Goal: Task Accomplishment & Management: Complete application form

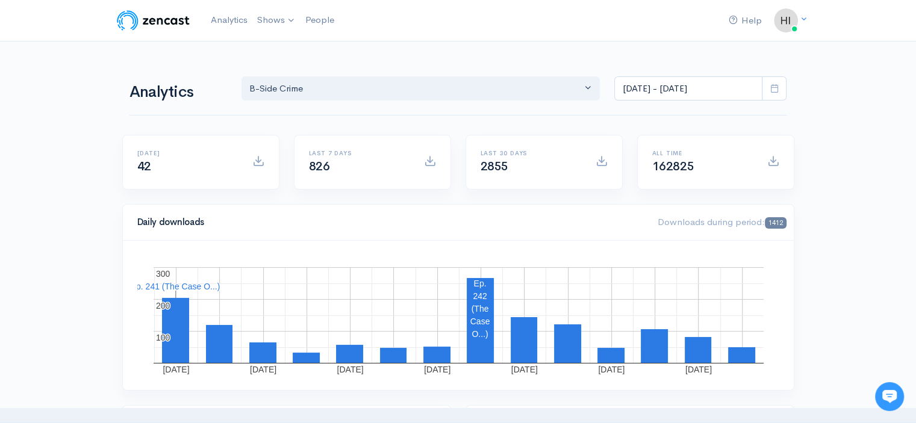
click at [0, 0] on link "B-Side Crime" at bounding box center [0, 0] width 0 height 0
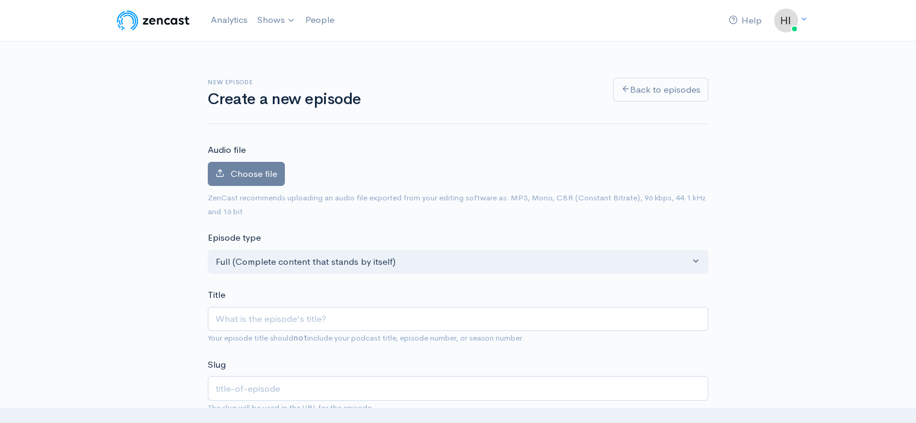
type input "T"
type input "t"
type input "The"
type input "the"
type input "The C"
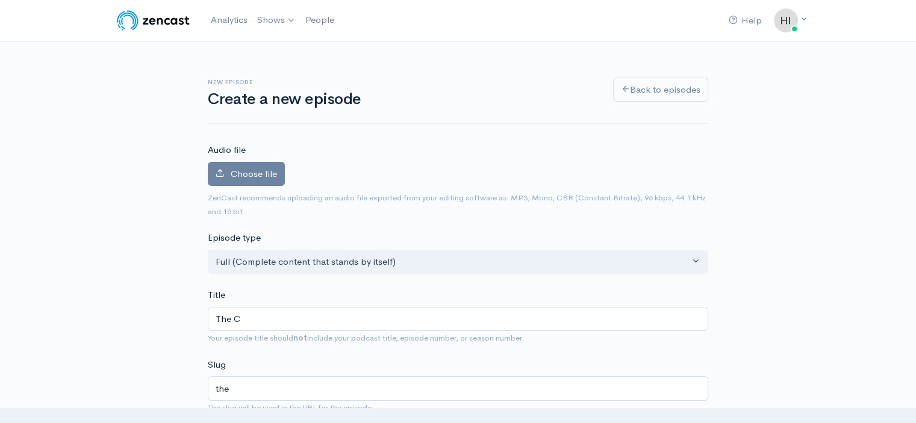
type input "the-c"
type input "The Cas"
type input "the-cas"
type input "The Casew"
type input "the-casew"
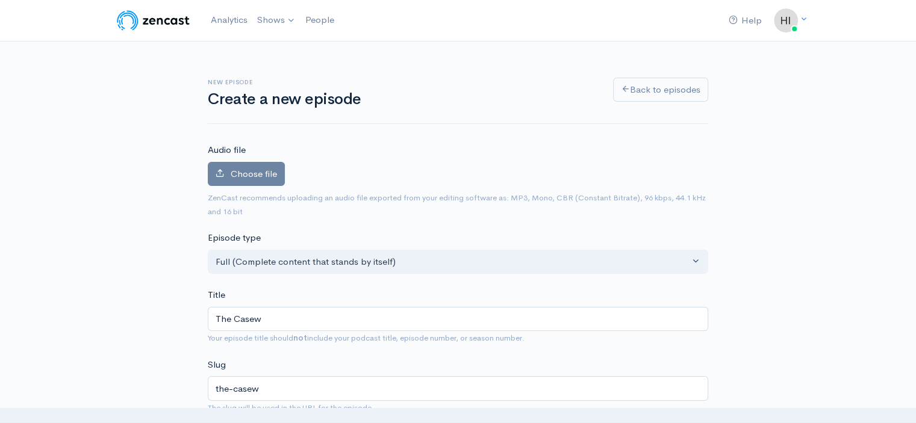
type input "The Case"
type input "the-case"
type input "The Case O"
type input "the-case-o"
type input "The Case Of"
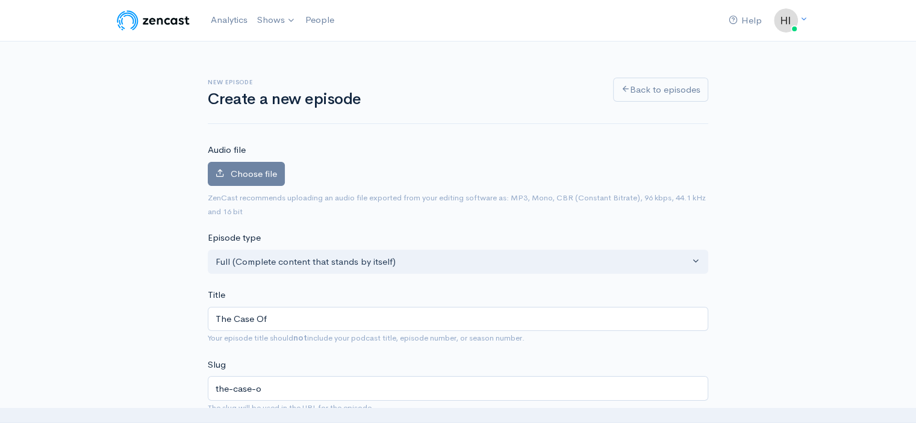
type input "the-case-of"
type input "The Case Of T"
type input "the-case-of-t"
type input "The Case Of Th"
type input "the-case-of-th"
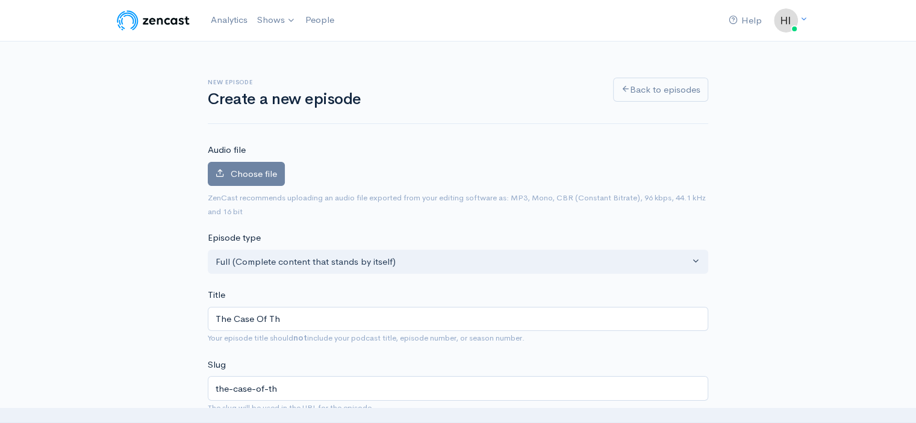
type input "The Case Of The"
type input "the-case-of-the"
type input "The Case Of The O"
type input "the-case-of-the-o"
type input "The Case Of The Ot"
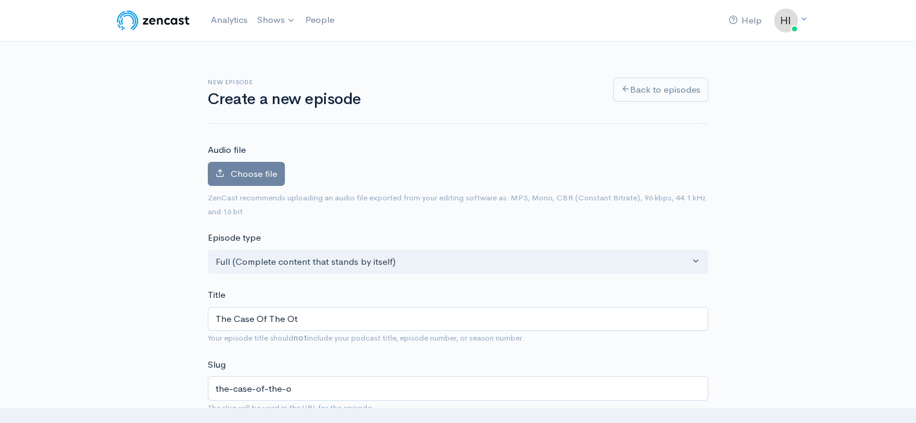
type input "the-case-of-the-ot"
type input "The Case Of The Othe"
type input "the-case-of-the-othe"
type input "The Case Of The Other"
type input "the-case-of-the-other"
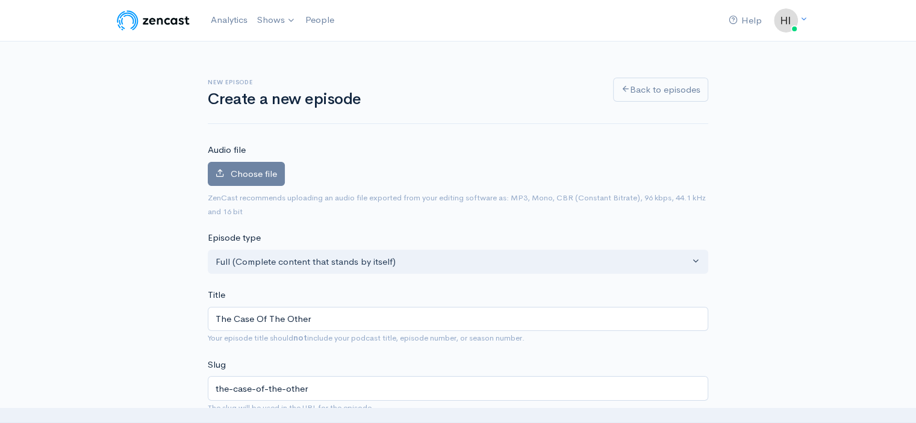
type input "The Case Of The Other W"
type input "the-case-of-the-other-w"
type input "The Case Of The Other Wom"
type input "the-case-of-the-other-wom"
type input "The Case Of The Other Woma"
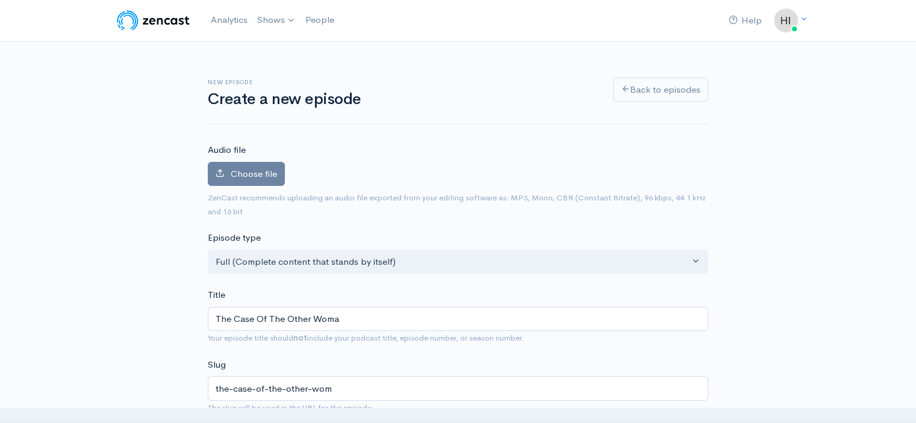
type input "the-case-of-the-other-woma"
type input "The Case Of The Other Woman"
type input "the-case-of-the-other-woman"
type input "The Case Of The Other Woman"
click at [251, 176] on span "Choose file" at bounding box center [254, 173] width 46 height 11
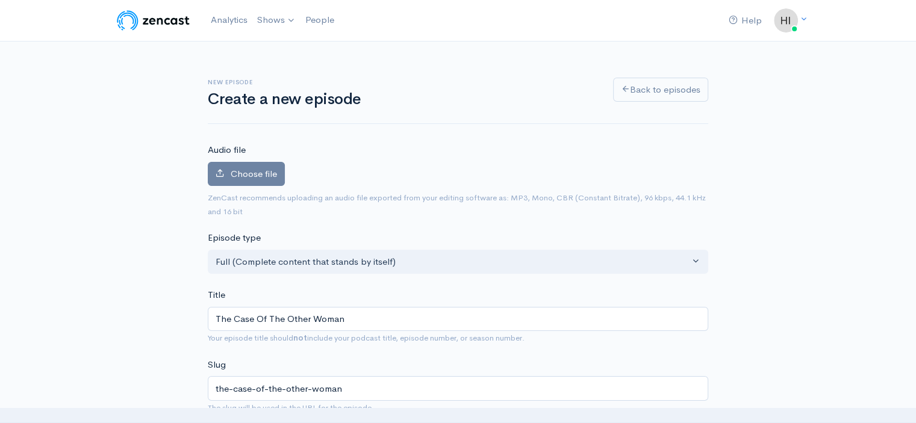
click at [0, 0] on input "Choose file" at bounding box center [0, 0] width 0 height 0
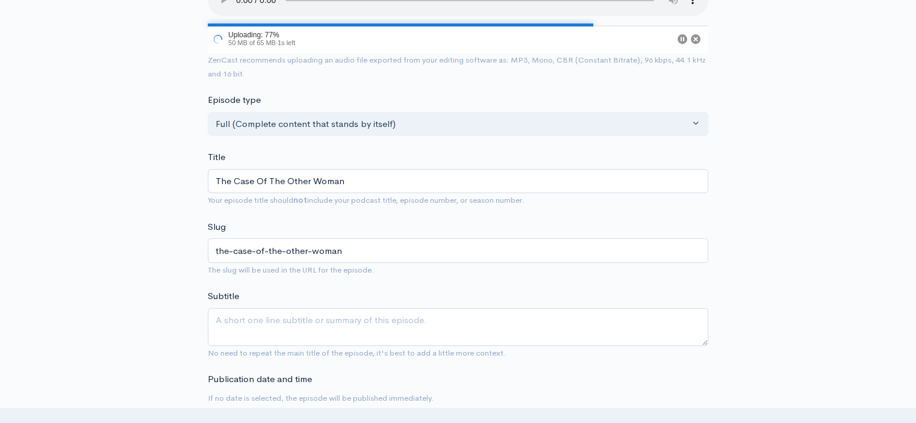
scroll to position [181, 0]
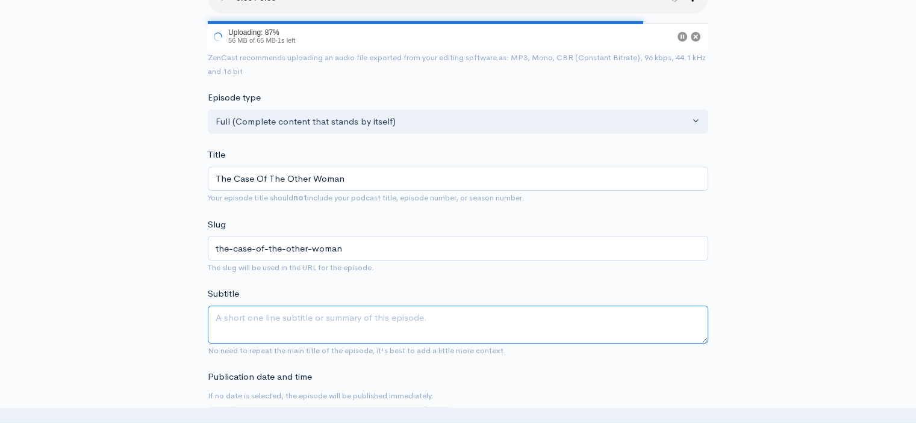
click at [219, 325] on textarea "Subtitle" at bounding box center [458, 325] width 500 height 38
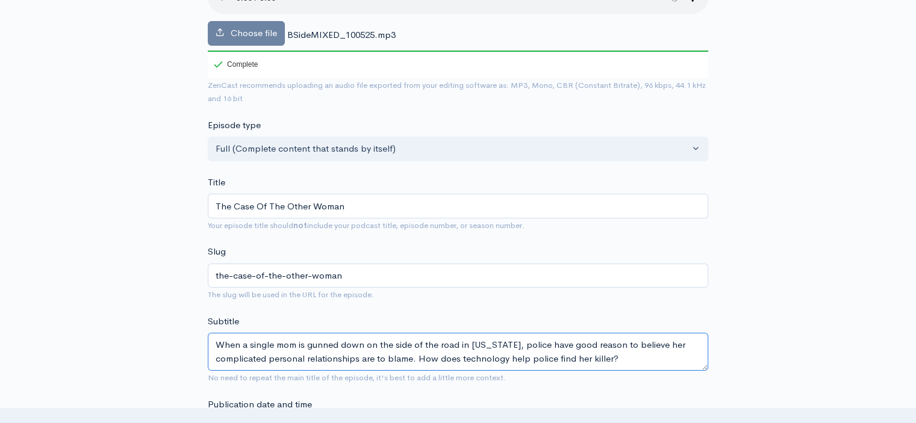
drag, startPoint x: 486, startPoint y: 356, endPoint x: 210, endPoint y: 332, distance: 276.8
click at [210, 332] on div "Subtitle When a single mom is gunned down on the side of the road in Texas, pol…" at bounding box center [458, 350] width 500 height 70
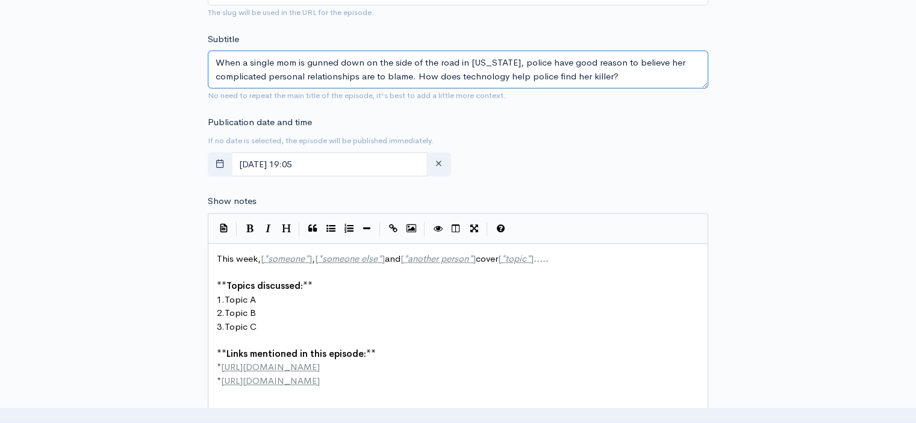
scroll to position [482, 0]
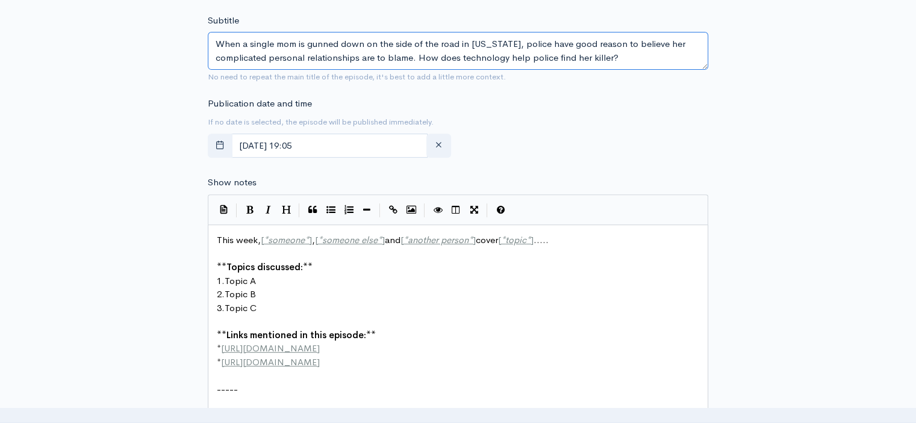
type textarea "When a single mom is gunned down on the side of the road in Texas, police have …"
click at [255, 383] on pre "-----" at bounding box center [462, 390] width 496 height 14
paste textarea "-----"
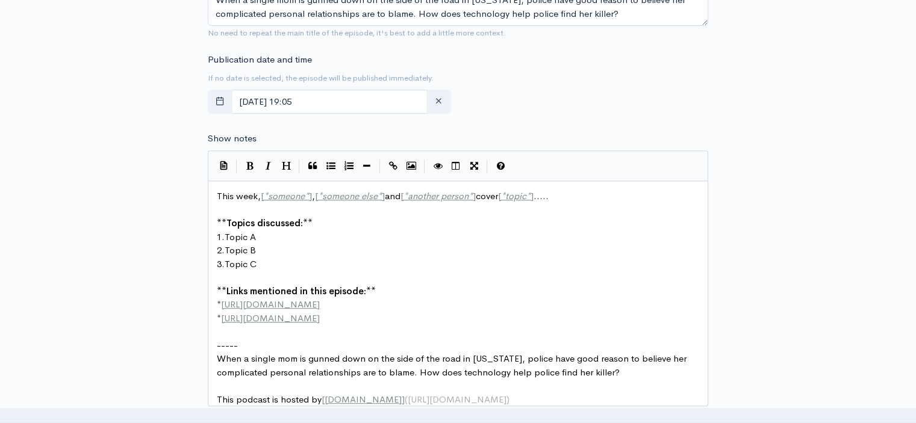
scroll to position [542, 0]
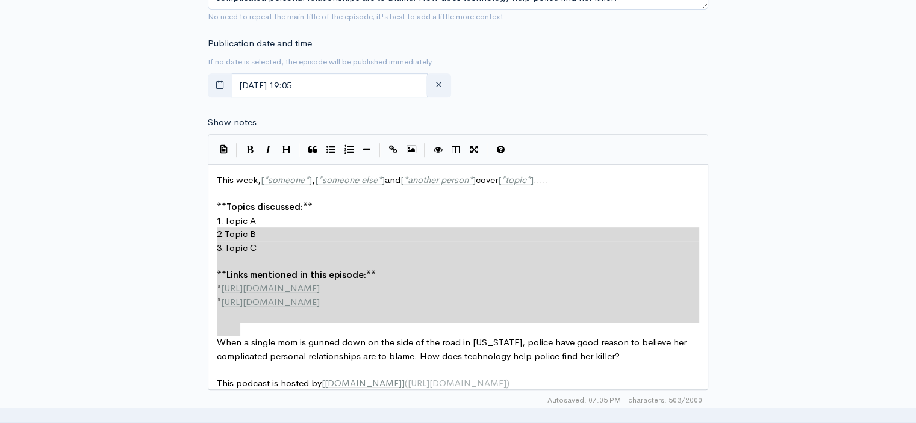
type textarea "This week, [*someone*], [*someone else*] and [*another person*] cover [*topic*]…"
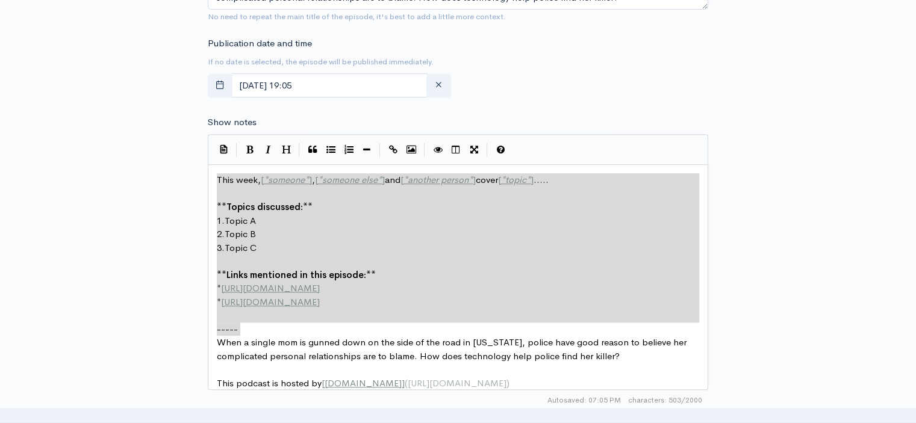
drag, startPoint x: 246, startPoint y: 328, endPoint x: 194, endPoint y: 152, distance: 183.3
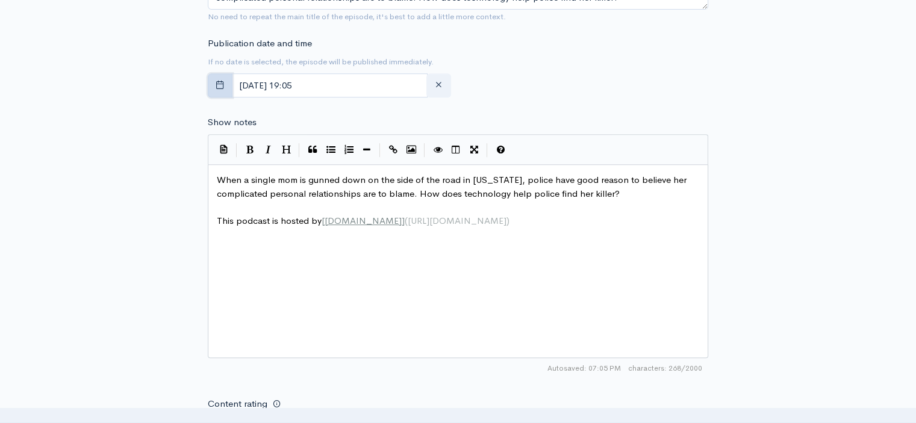
click at [222, 81] on icon "button" at bounding box center [220, 84] width 9 height 9
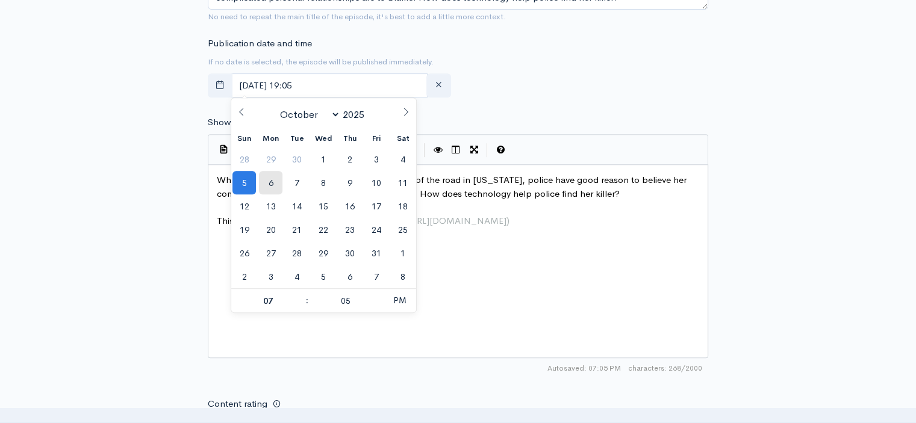
click at [269, 182] on span "6" at bounding box center [270, 182] width 23 height 23
type input "October, 06 2025 19:05"
type input "07"
type input "00"
type input "October, 06 2025 07:00"
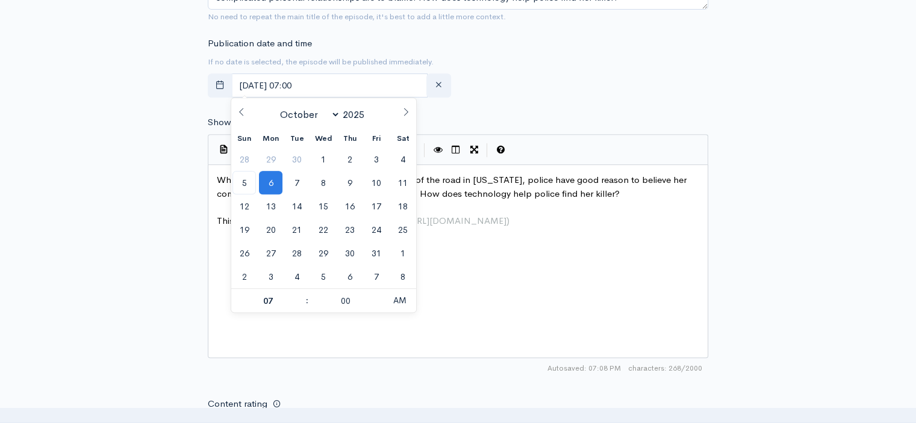
click at [149, 189] on div "New episode Create a new episode Back to episodes Audio file Choose file BSideM…" at bounding box center [458, 131] width 686 height 1262
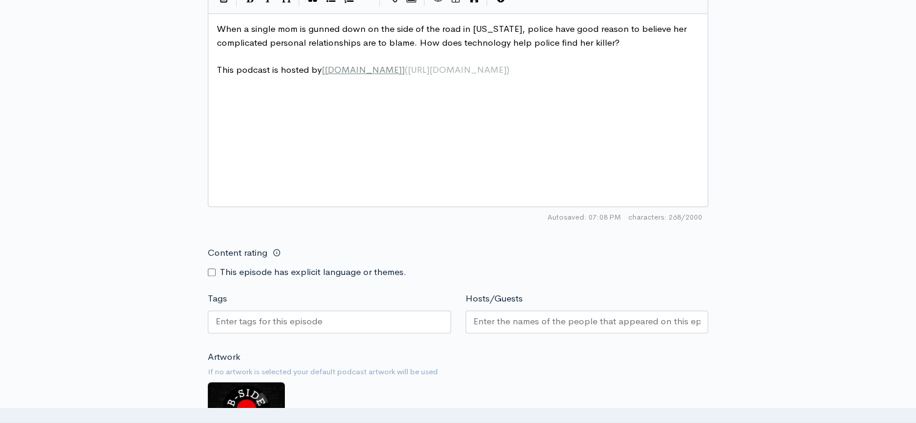
scroll to position [843, 0]
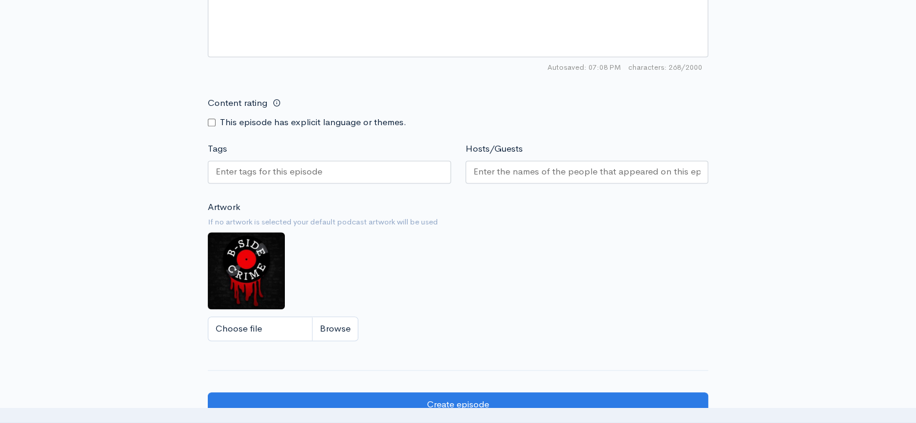
click at [210, 122] on input "Content rating" at bounding box center [212, 123] width 8 height 8
checkbox input "true"
click at [234, 169] on input "Tags" at bounding box center [270, 172] width 108 height 14
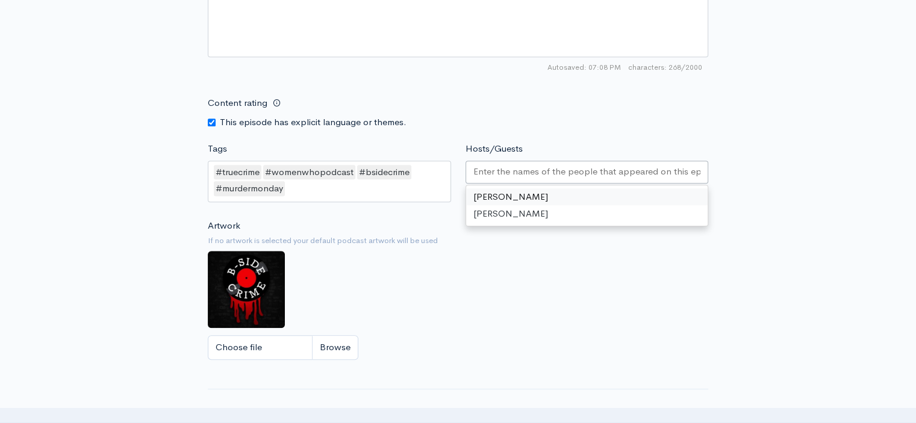
click at [479, 166] on input "Hosts/Guests" at bounding box center [587, 172] width 228 height 14
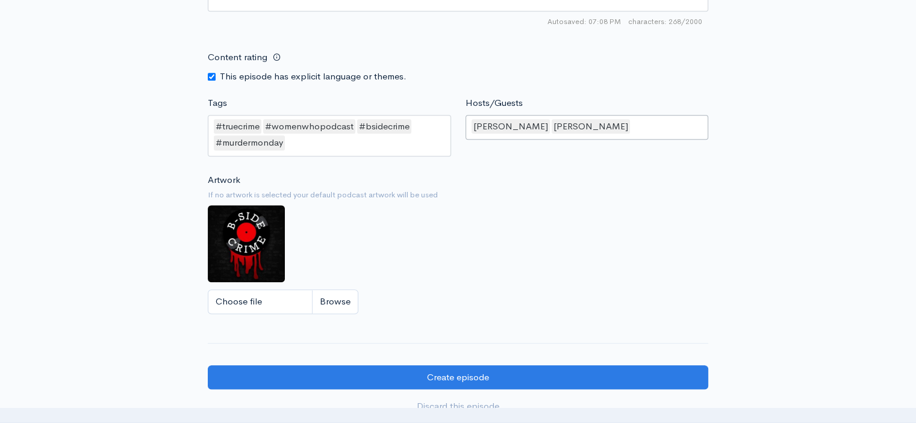
scroll to position [963, 0]
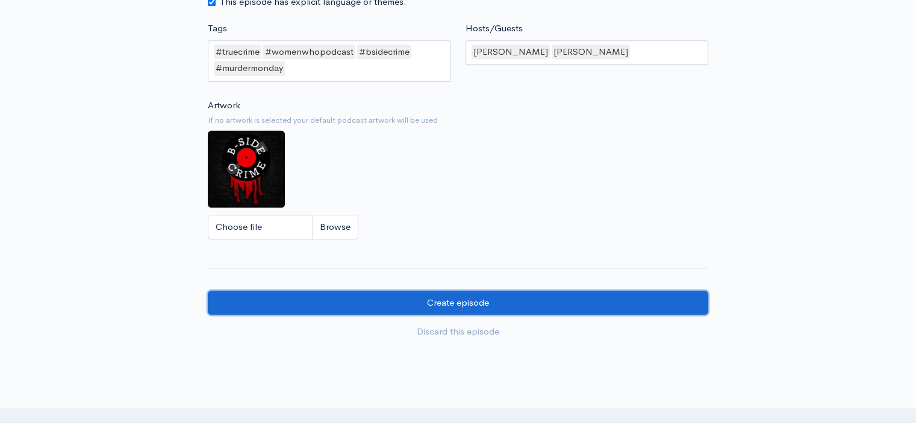
click at [465, 297] on input "Create episode" at bounding box center [458, 303] width 500 height 25
